Goal: Task Accomplishment & Management: Use online tool/utility

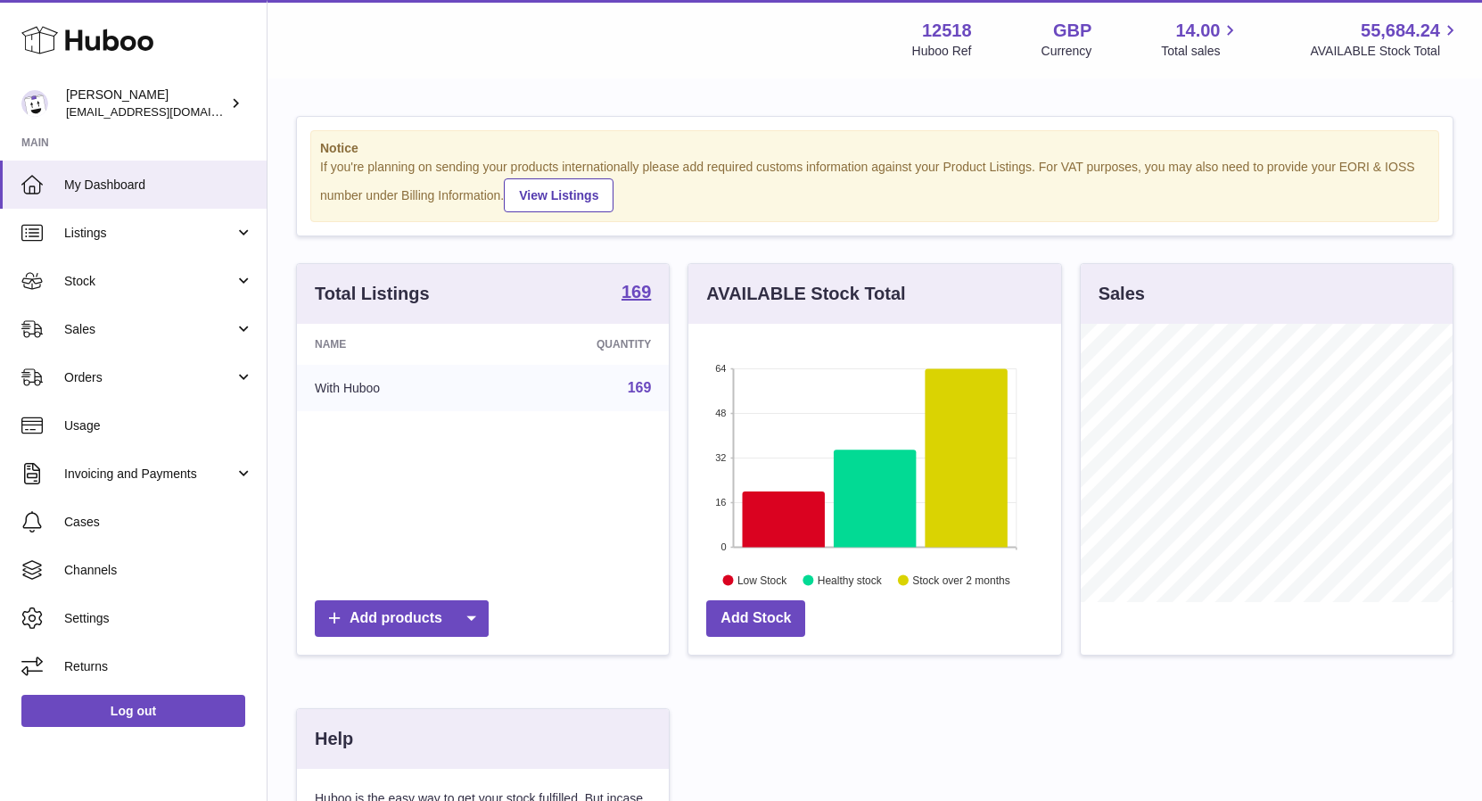
scroll to position [278, 372]
click at [83, 327] on span "Sales" at bounding box center [149, 329] width 170 height 17
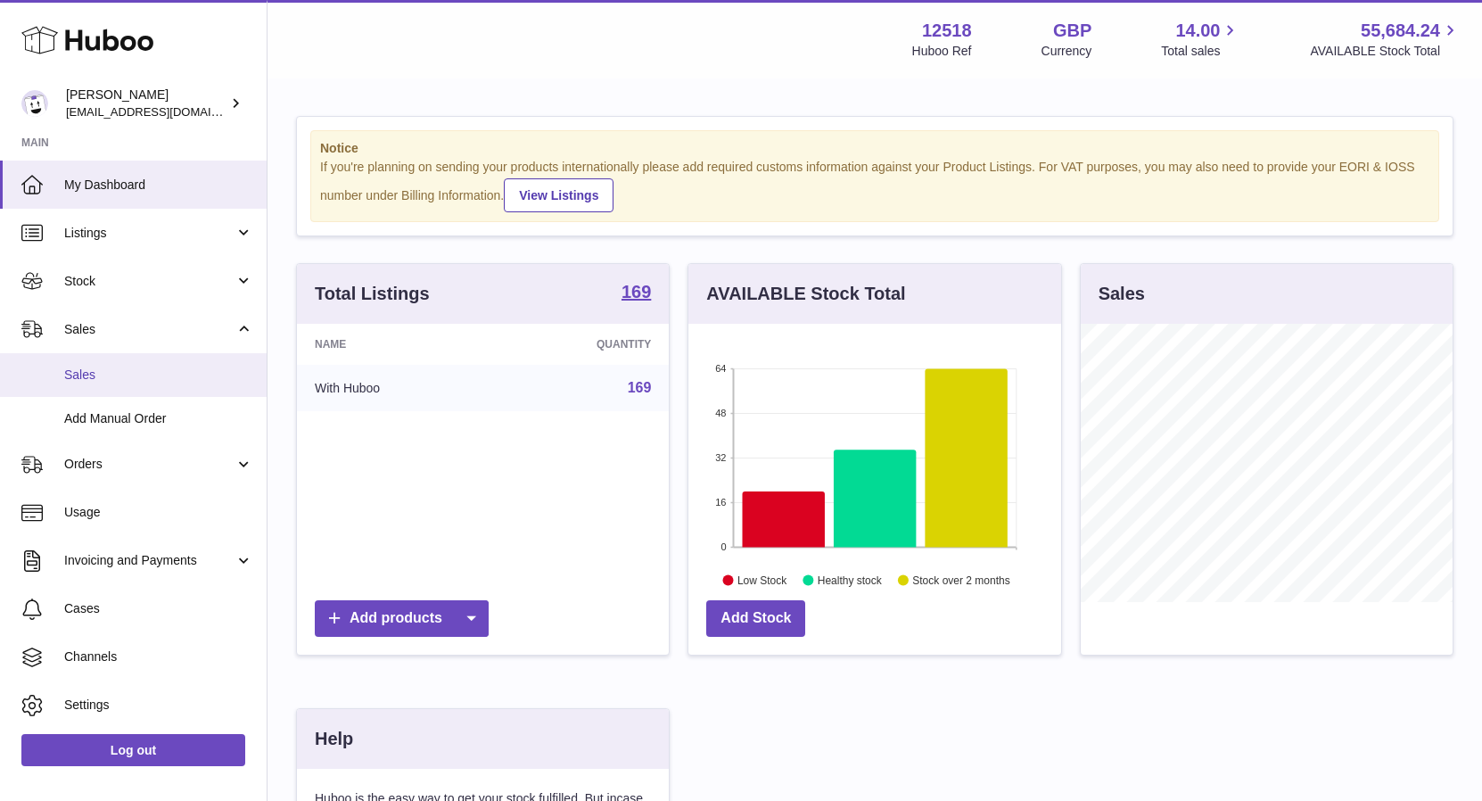
click at [84, 371] on span "Sales" at bounding box center [158, 375] width 189 height 17
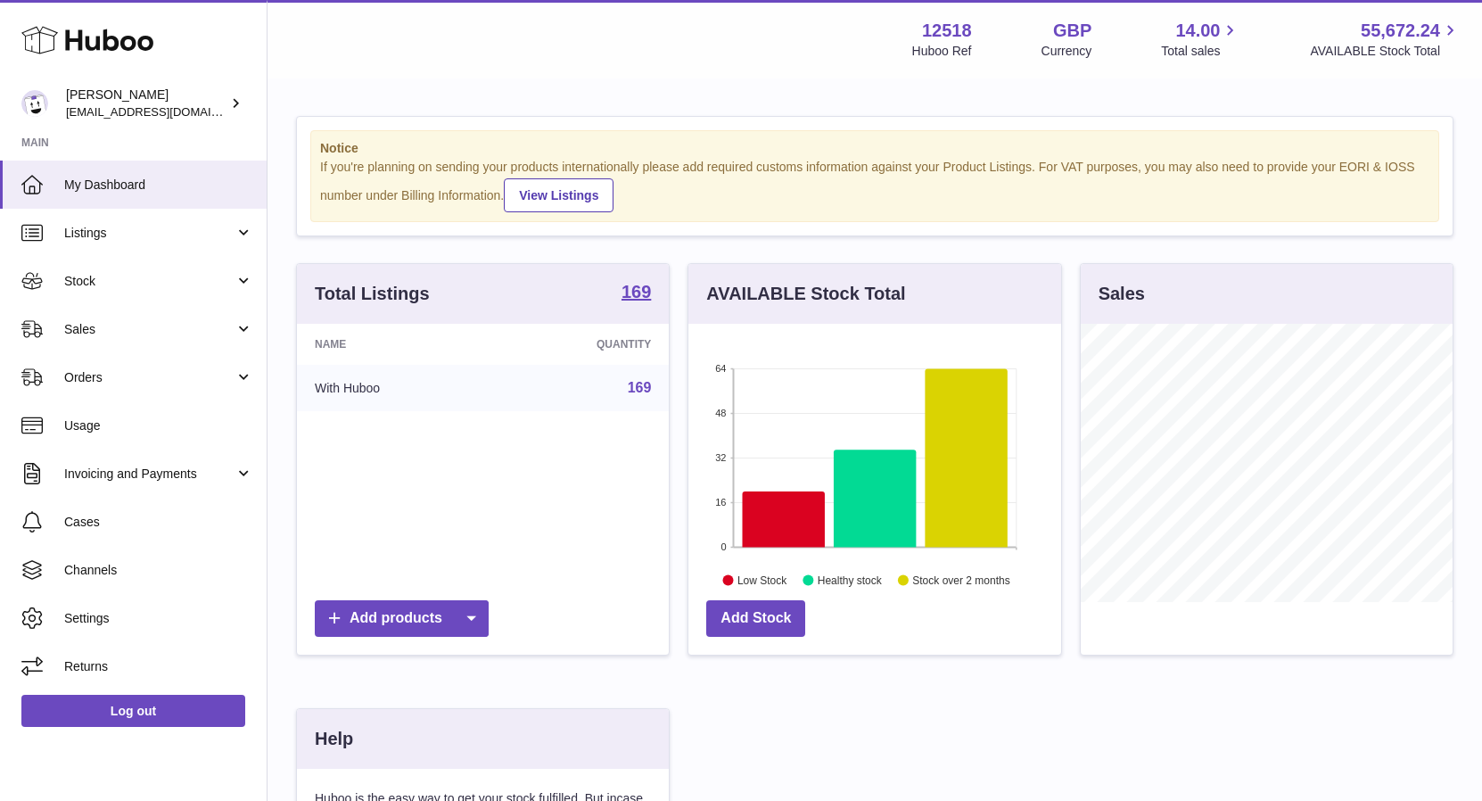
scroll to position [278, 372]
click at [82, 337] on span "Sales" at bounding box center [149, 329] width 170 height 17
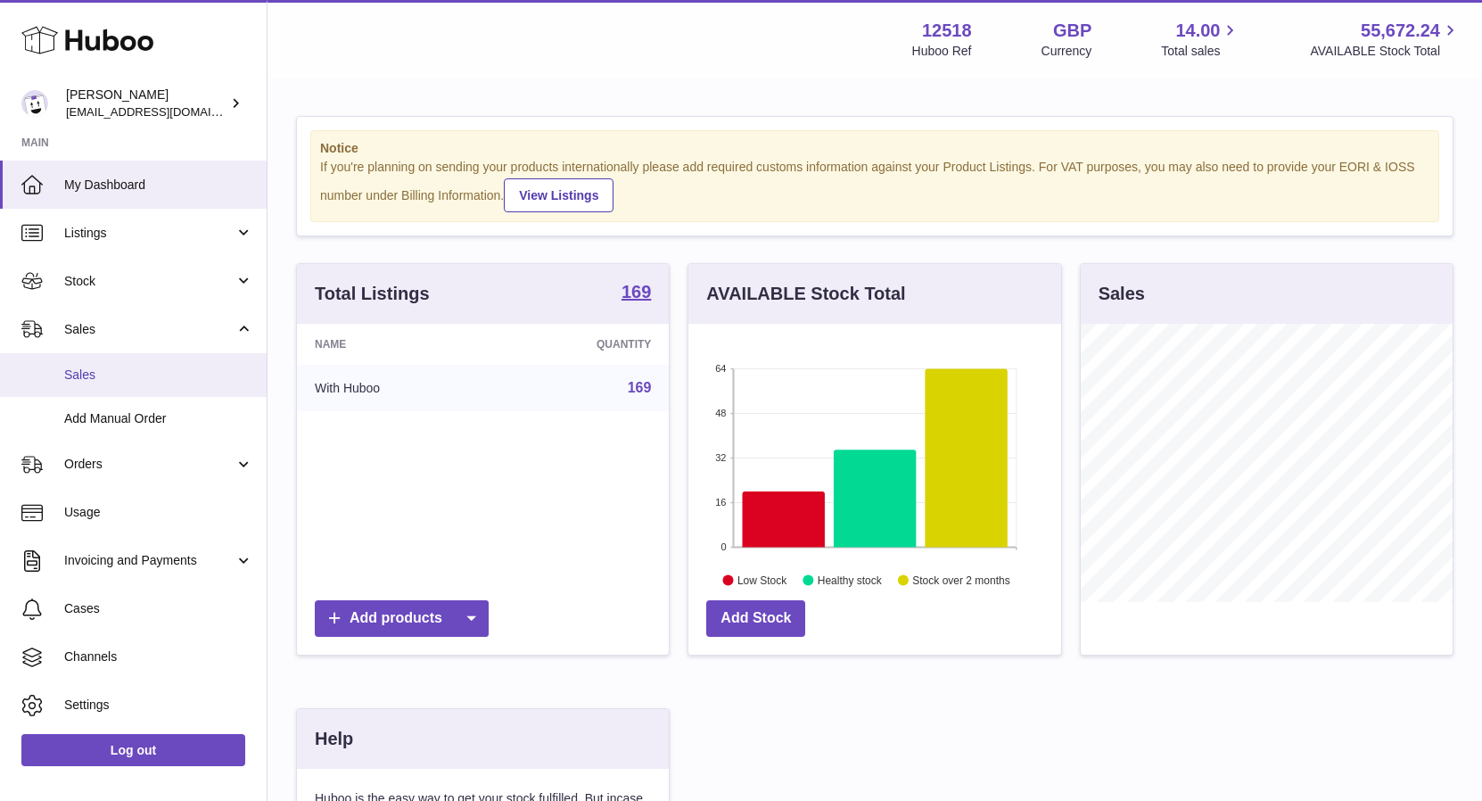
click at [89, 372] on span "Sales" at bounding box center [158, 375] width 189 height 17
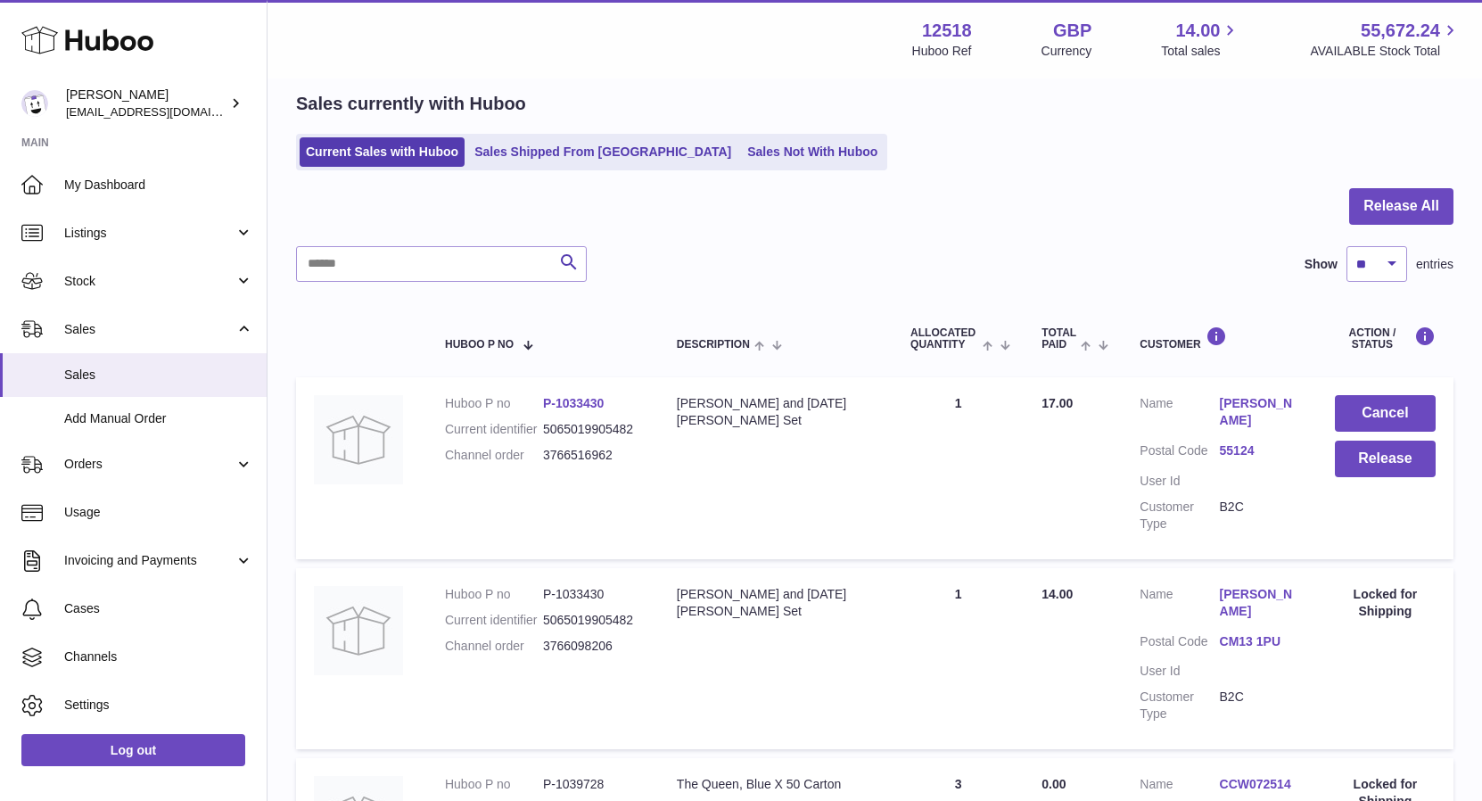
scroll to position [71, 0]
click at [1405, 463] on button "Release" at bounding box center [1385, 458] width 101 height 37
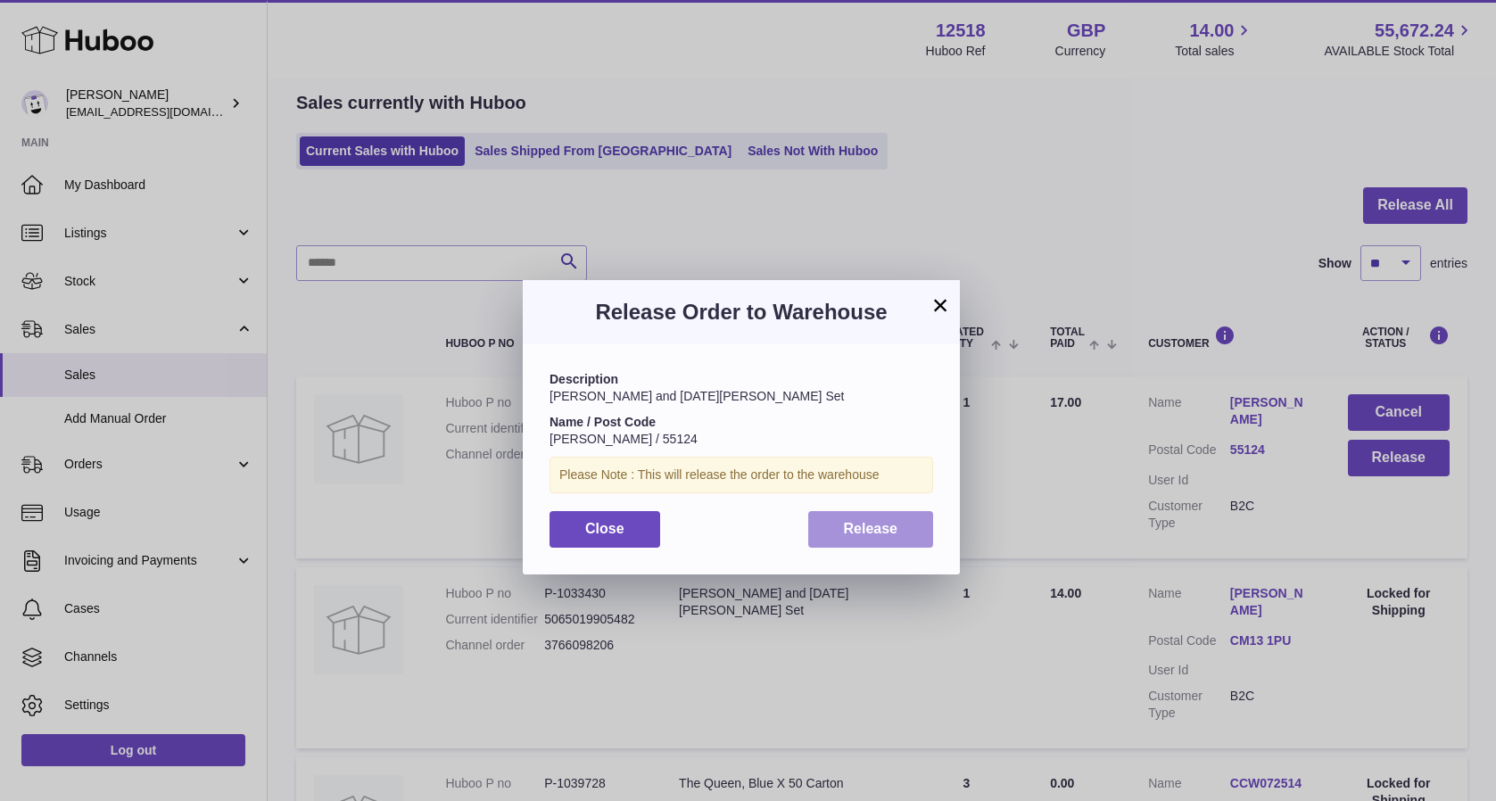
click at [863, 533] on span "Release" at bounding box center [871, 528] width 54 height 15
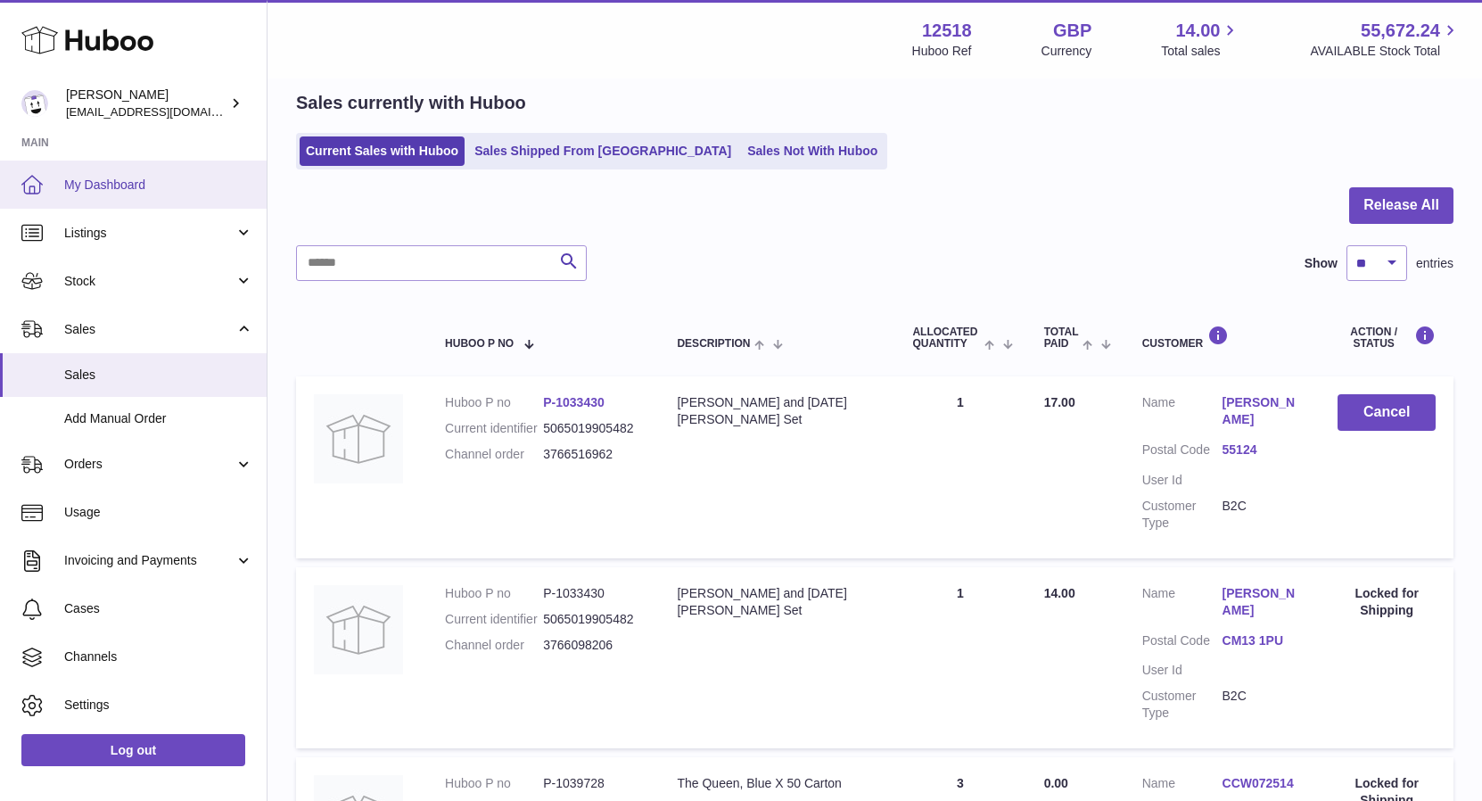
click at [124, 181] on span "My Dashboard" at bounding box center [158, 185] width 189 height 17
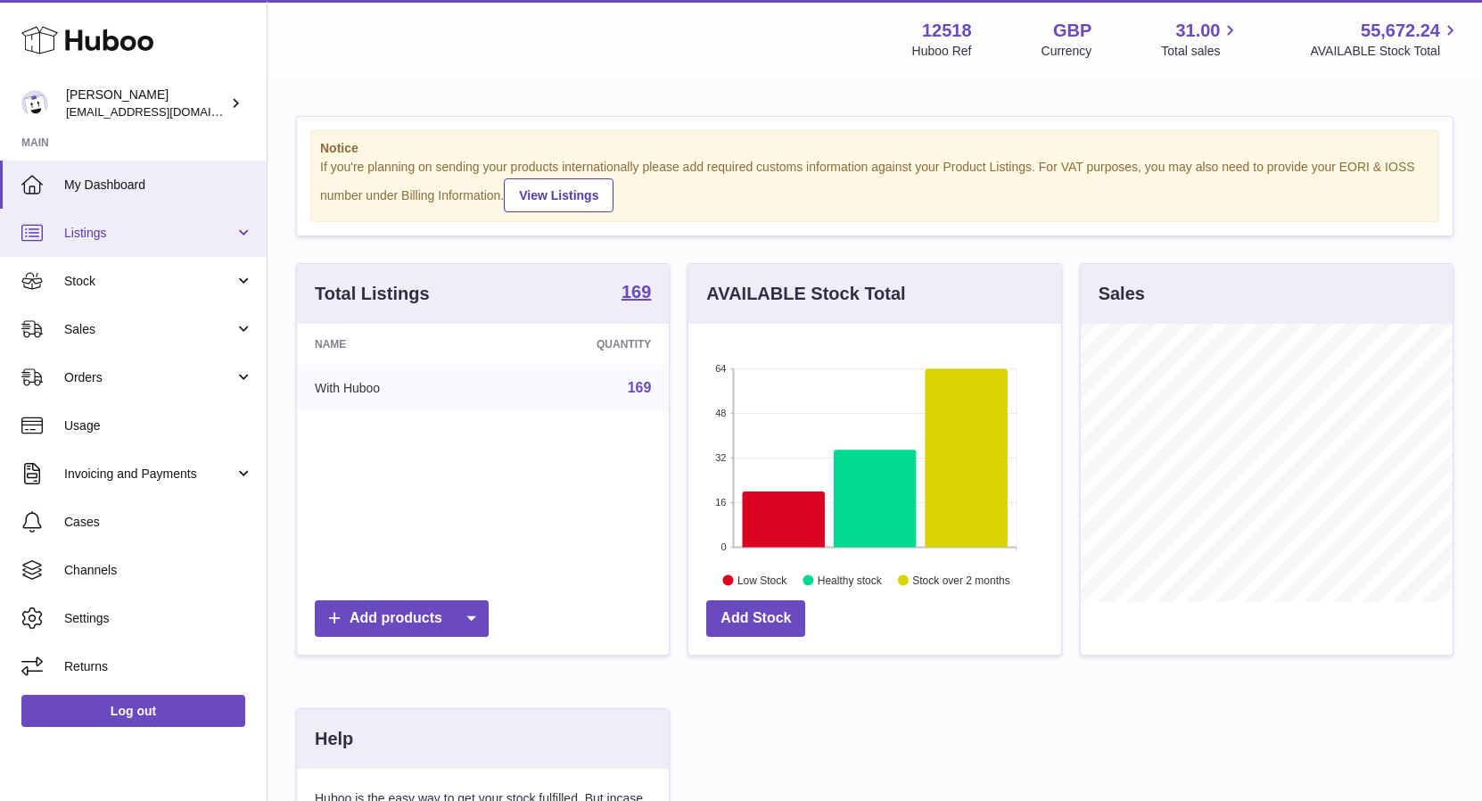
scroll to position [278, 372]
